Goal: Transaction & Acquisition: Purchase product/service

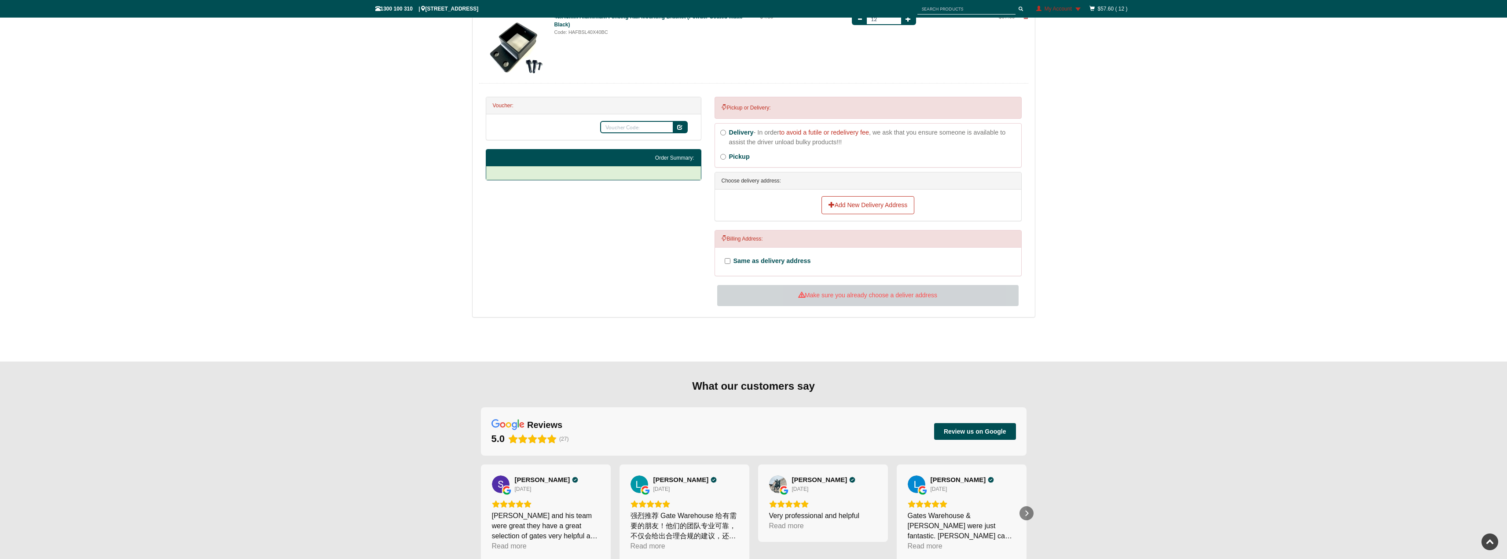
scroll to position [193, 0]
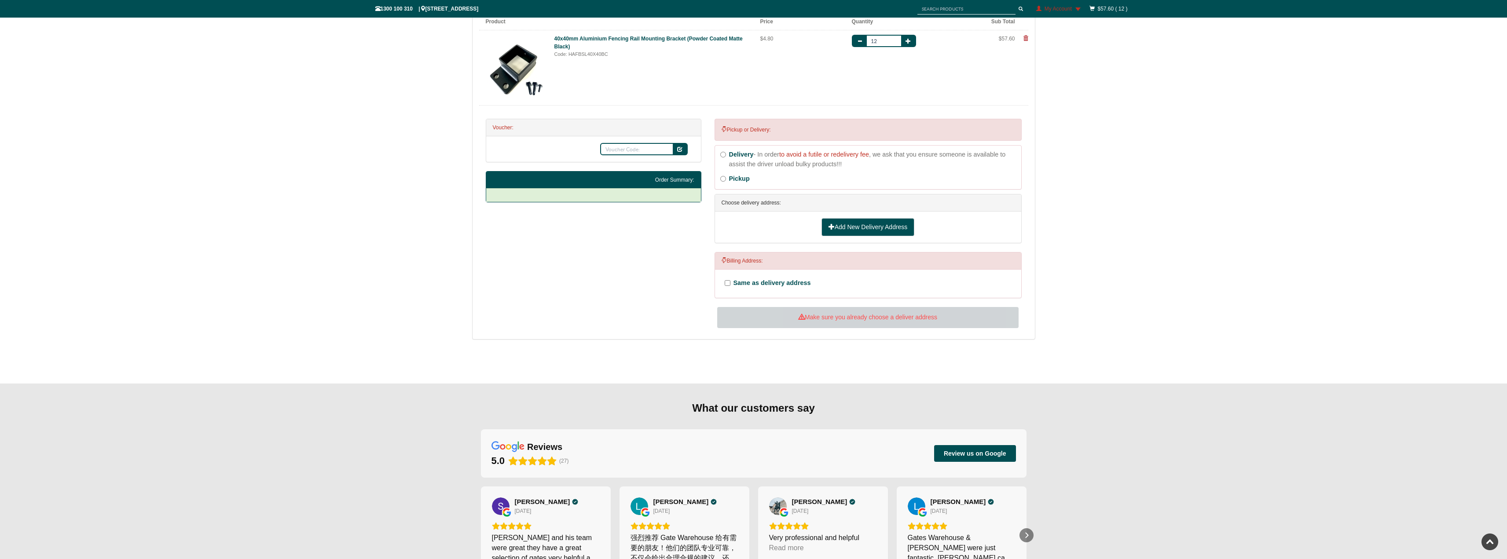
click at [841, 227] on link "Add New Delivery Address" at bounding box center [867, 227] width 93 height 18
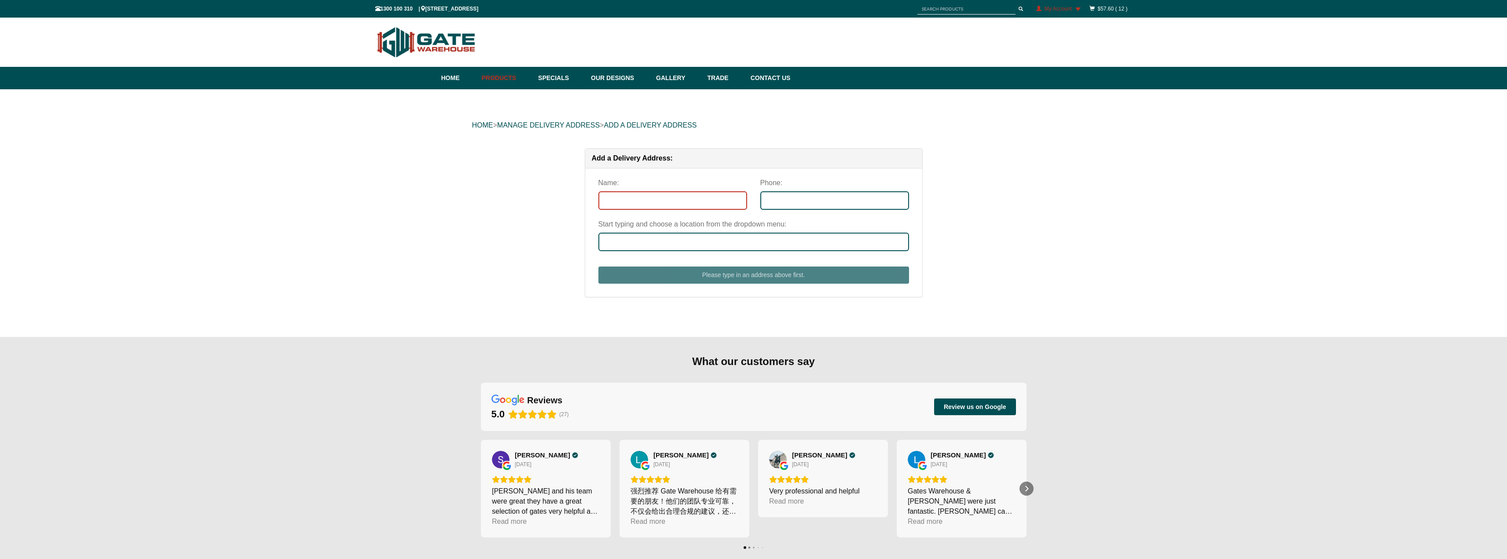
click at [708, 199] on input "Name:" at bounding box center [672, 200] width 149 height 18
type input "Sunbury"
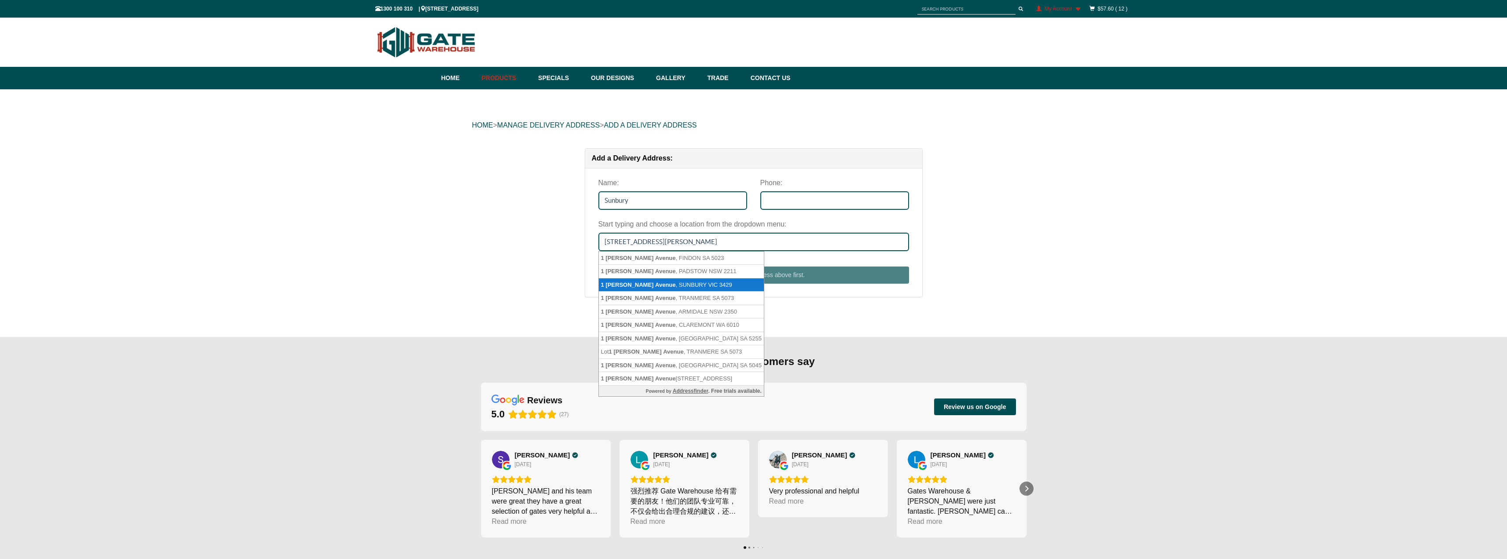
click at [717, 283] on li "[STREET_ADDRESS][PERSON_NAME]" at bounding box center [681, 285] width 165 height 14
type input "[STREET_ADDRESS][PERSON_NAME]"
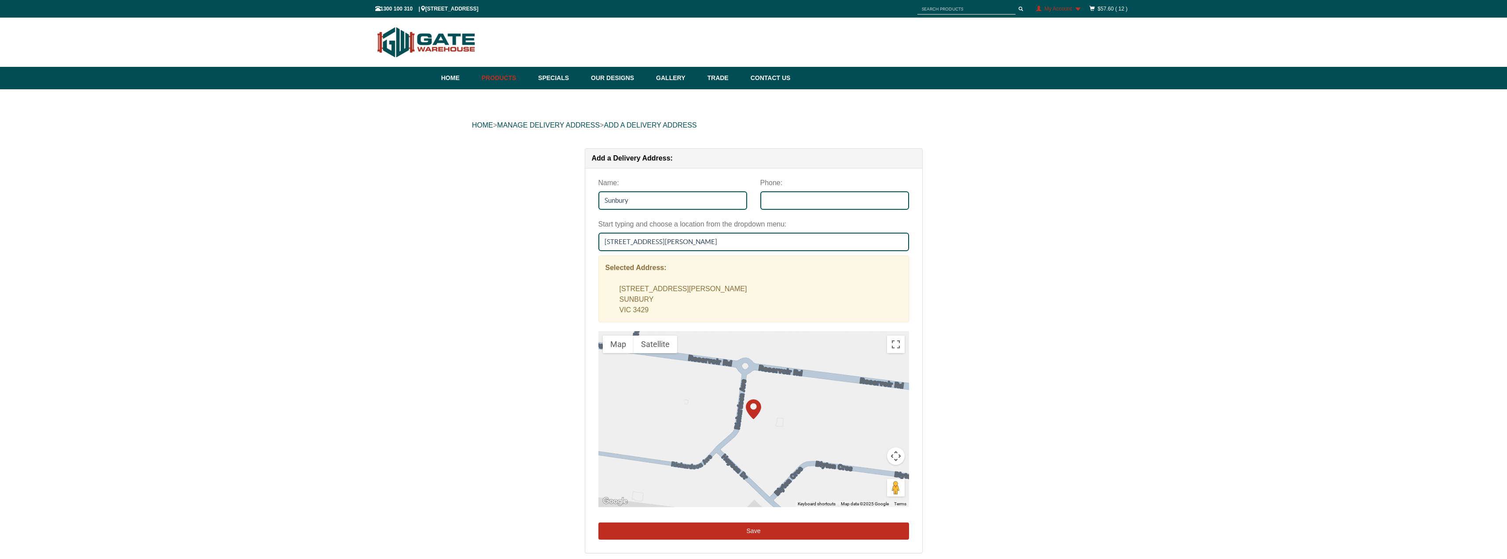
click at [770, 533] on button "Save" at bounding box center [753, 532] width 311 height 18
type input "0434976464"
click at [1021, 327] on div "Add a Delivery Address: Name: [GEOGRAPHIC_DATA] Phone: 0434976464 Start typing …" at bounding box center [753, 359] width 563 height 423
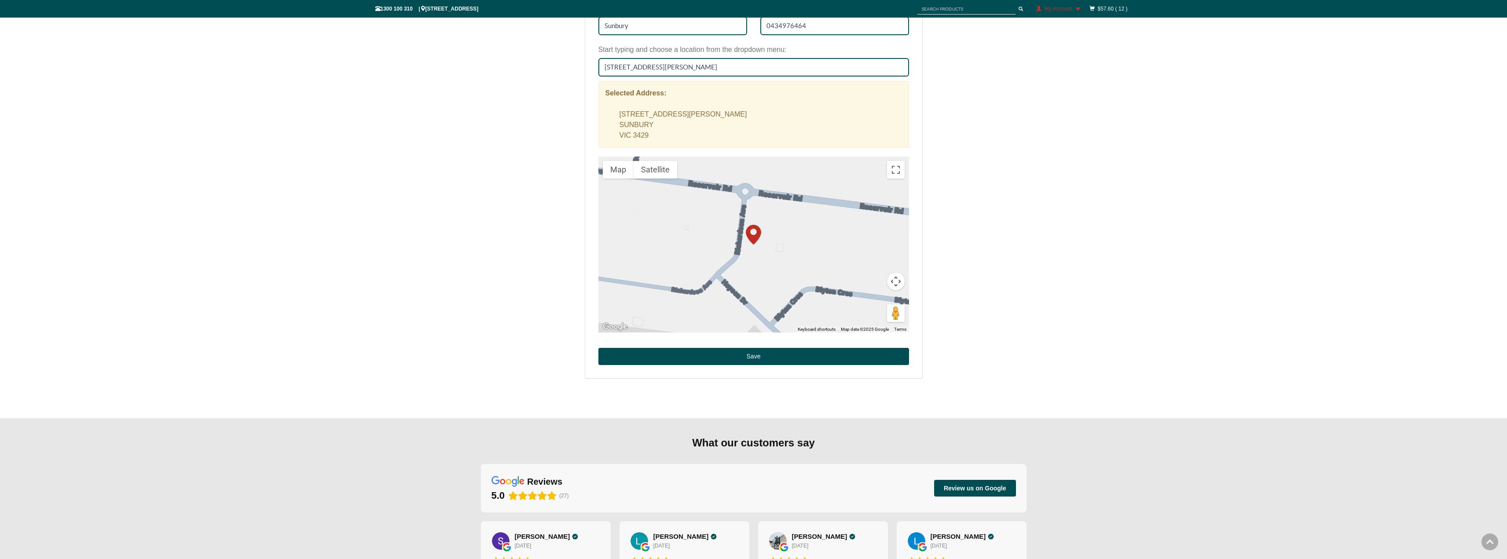
scroll to position [176, 0]
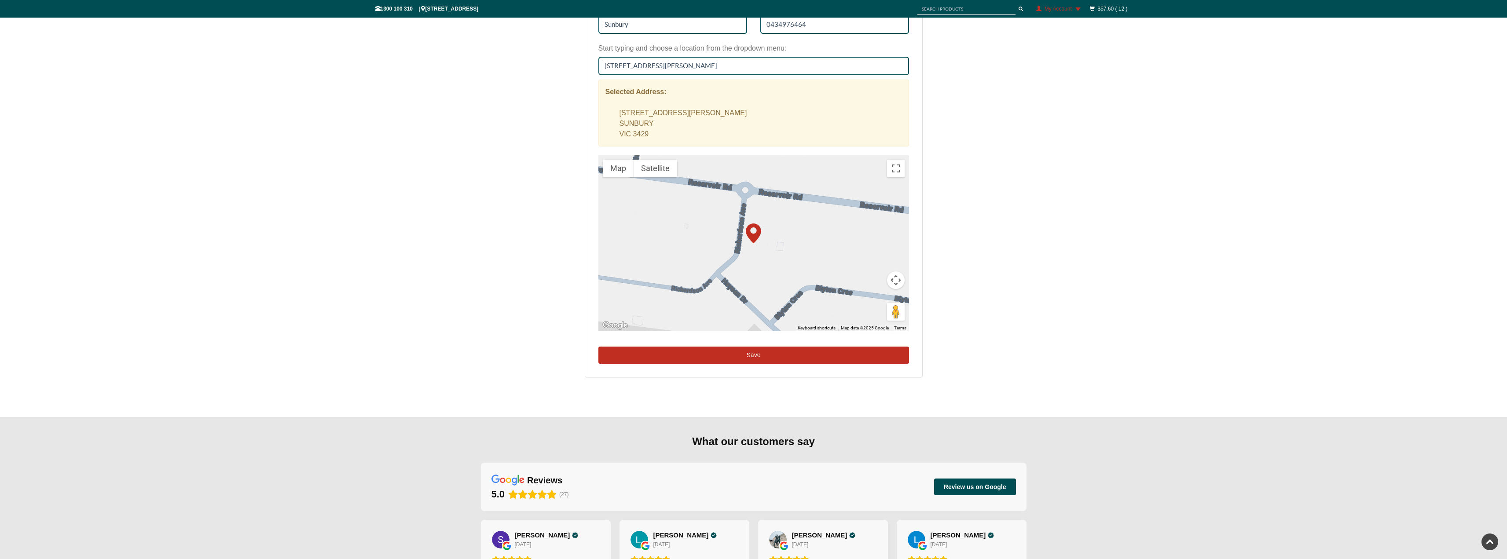
click at [827, 353] on button "Save" at bounding box center [753, 356] width 311 height 18
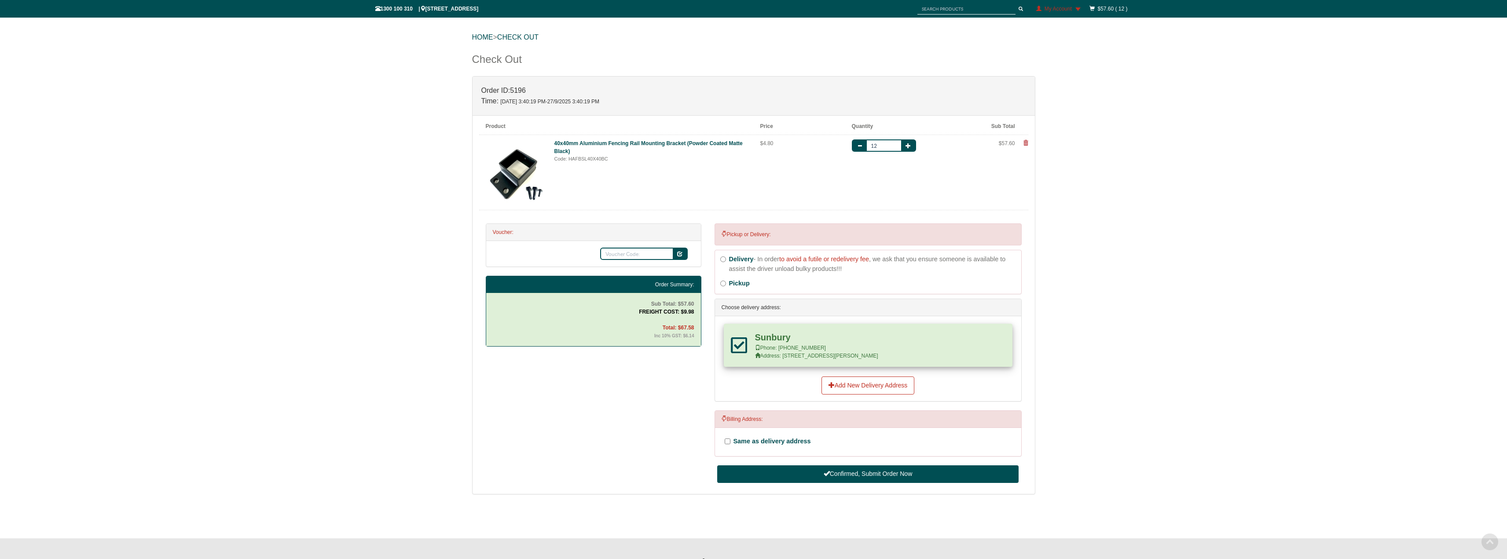
scroll to position [61, 0]
